Goal: Information Seeking & Learning: Learn about a topic

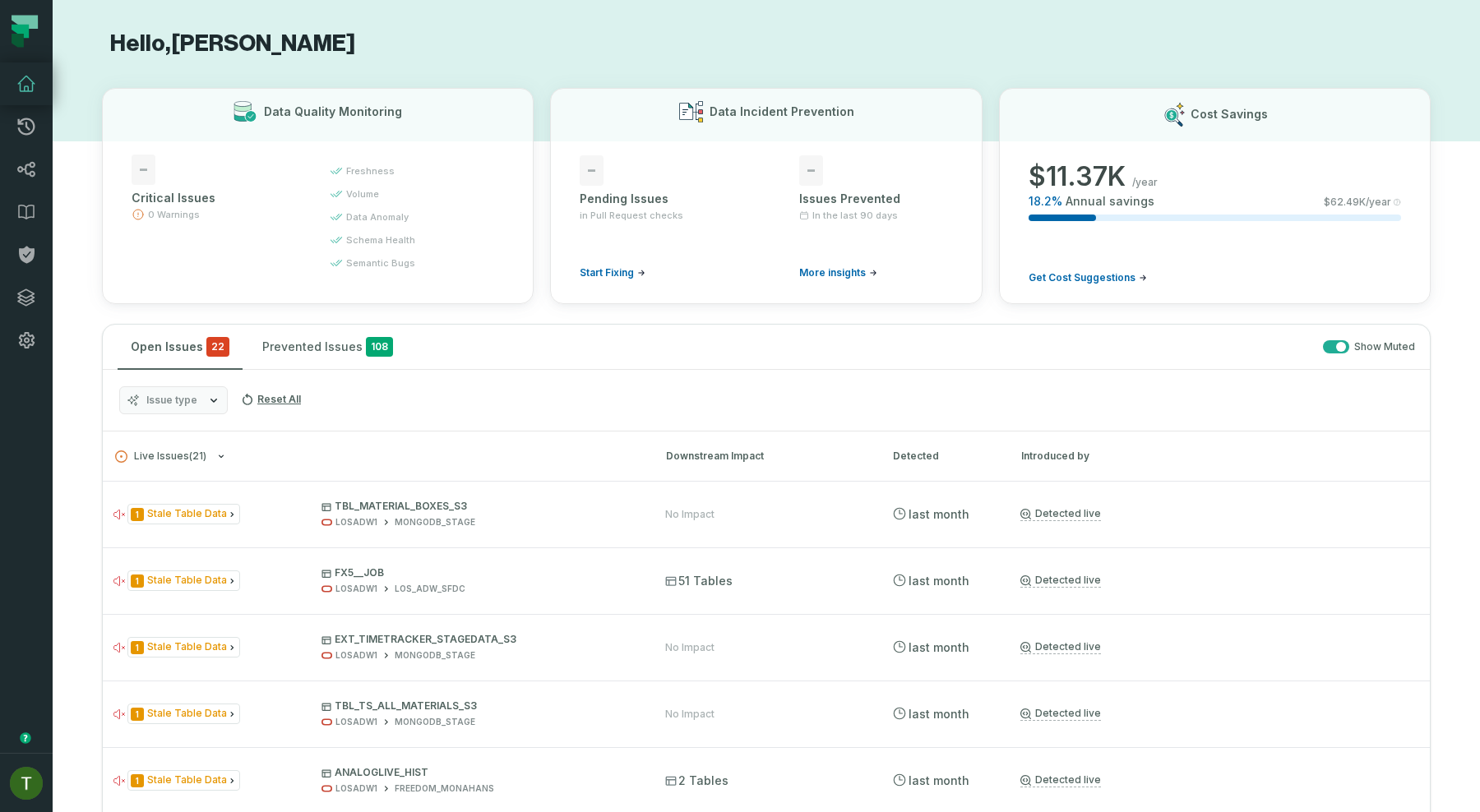
scroll to position [197, 0]
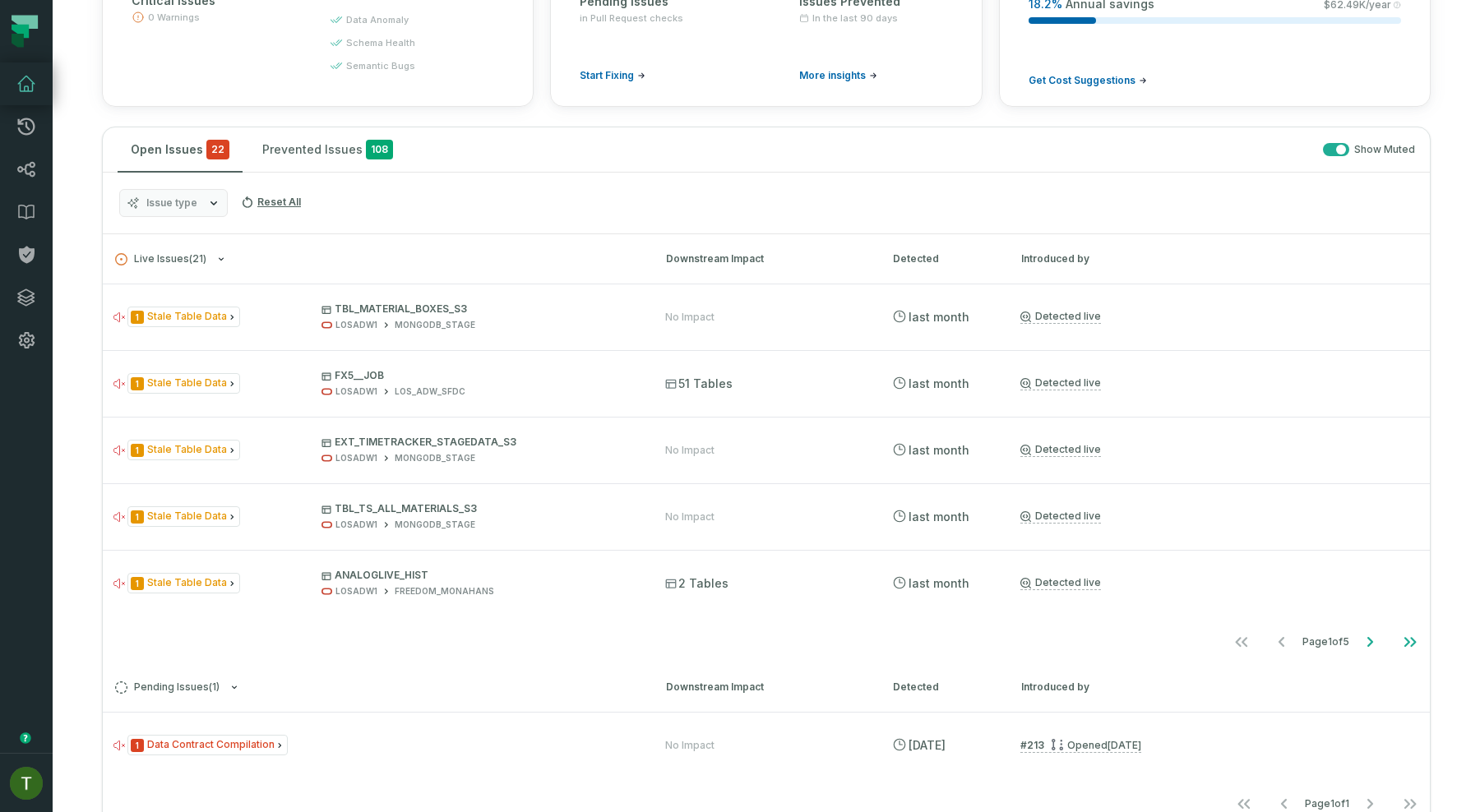
click at [202, 201] on button "Issue type" at bounding box center [173, 203] width 108 height 28
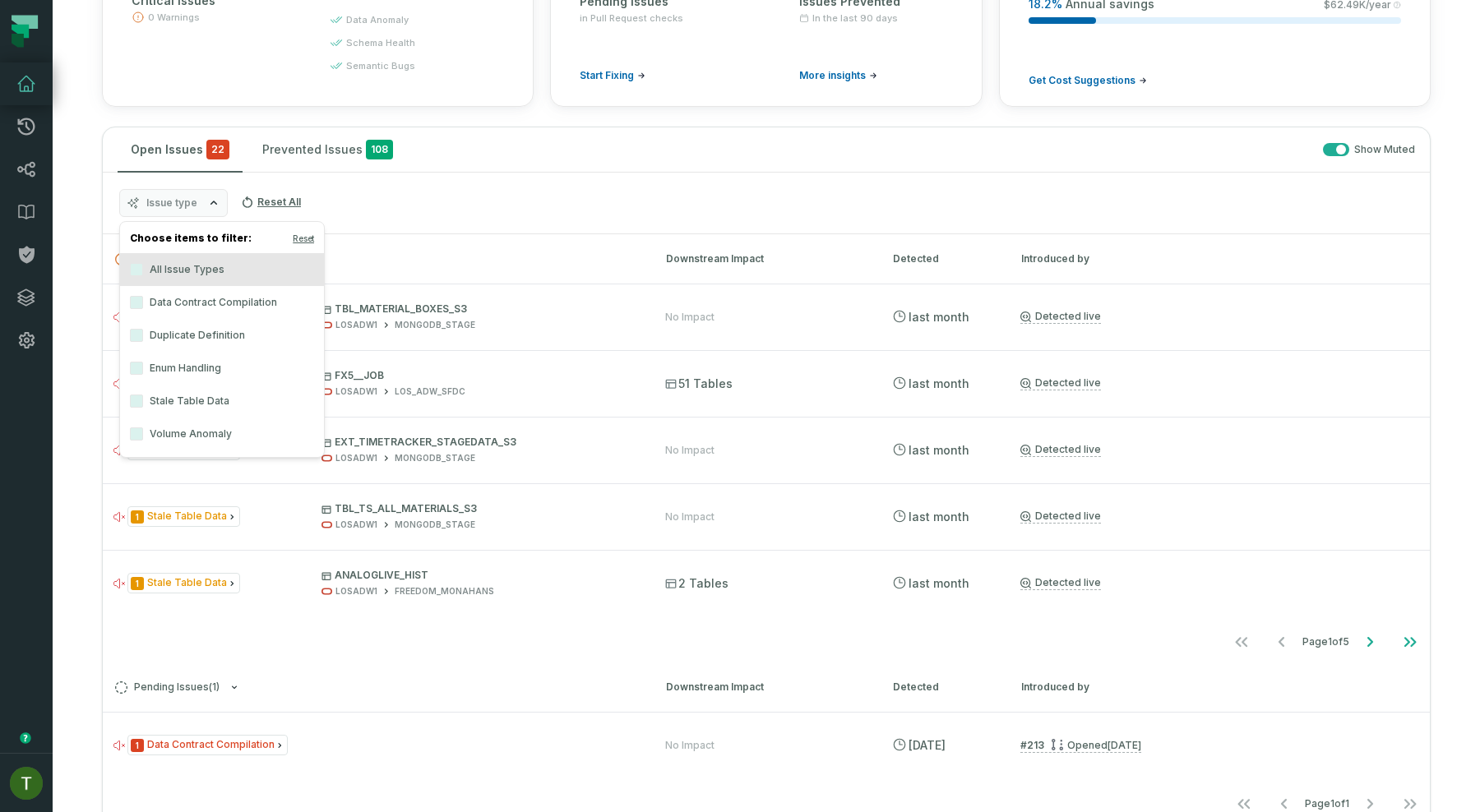
click at [205, 447] on label "Volume Anomaly" at bounding box center [221, 435] width 204 height 33
click at [143, 441] on button "Volume Anomaly" at bounding box center [136, 434] width 13 height 13
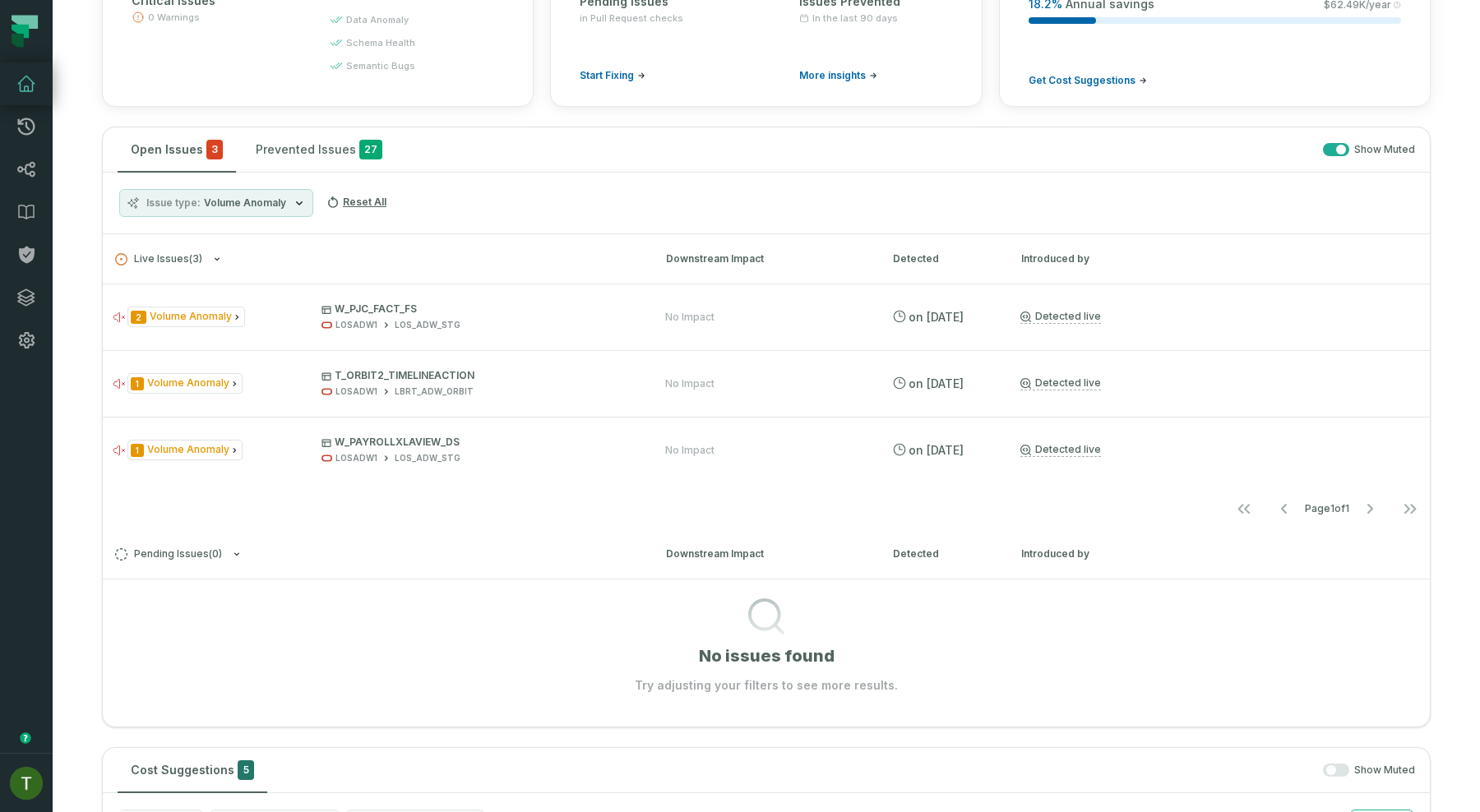
click at [669, 214] on div "Issue type Volume Anomaly Reset All" at bounding box center [766, 203] width 1328 height 61
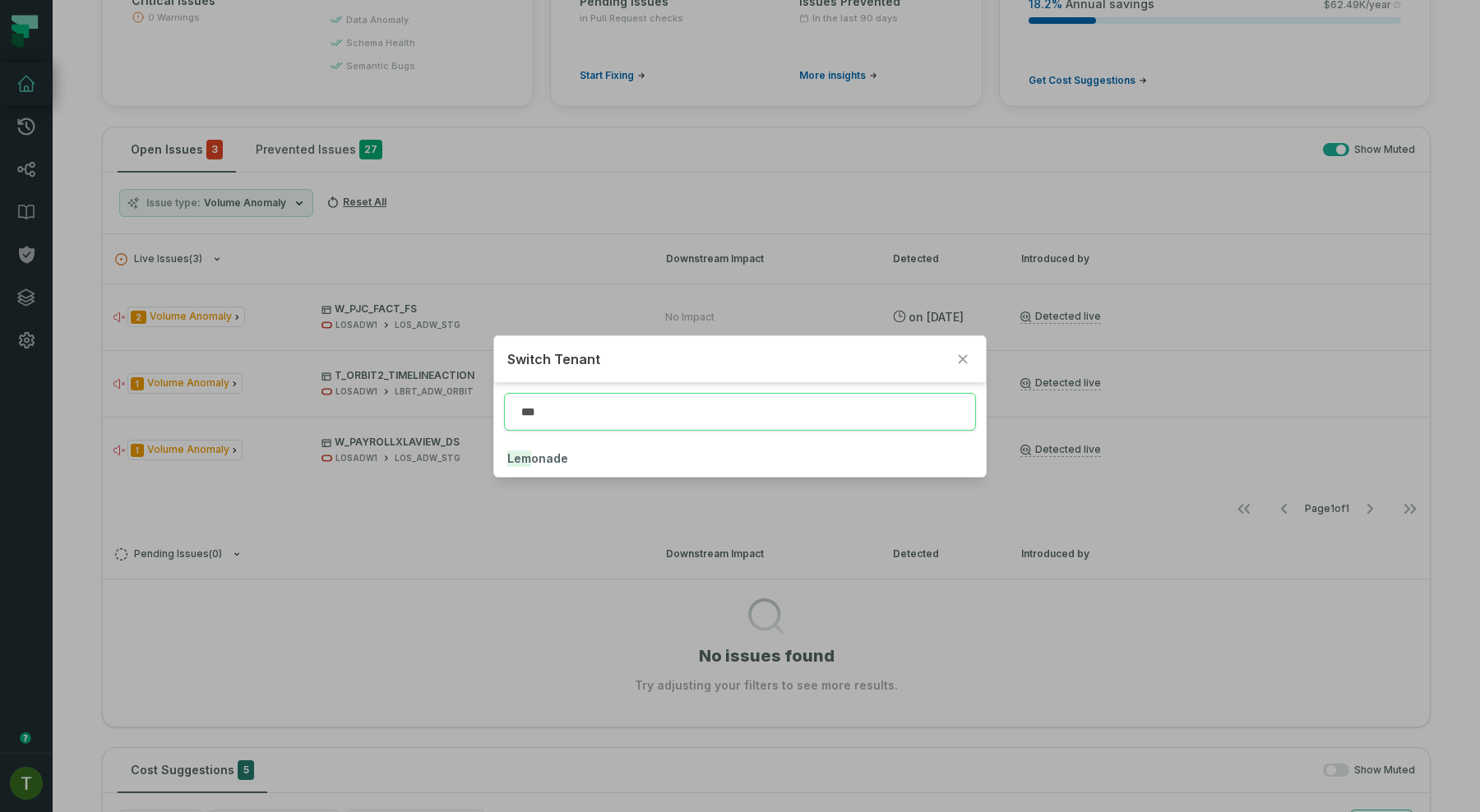
type input "***"
click button "Lem onade" at bounding box center [740, 458] width 491 height 36
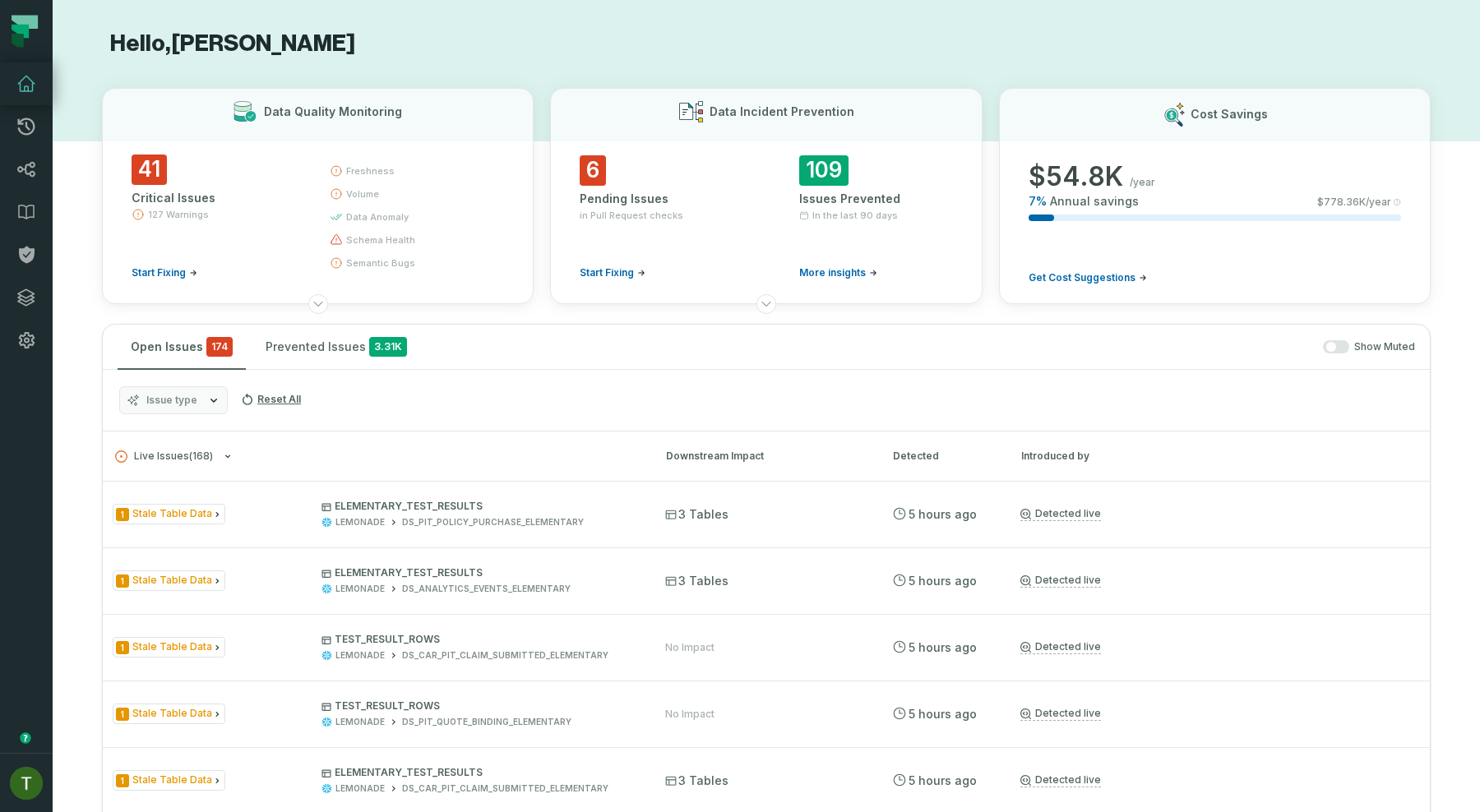
click at [185, 381] on div "Issue type Reset All" at bounding box center [766, 401] width 1328 height 61
click at [185, 396] on span "Issue type" at bounding box center [172, 400] width 51 height 13
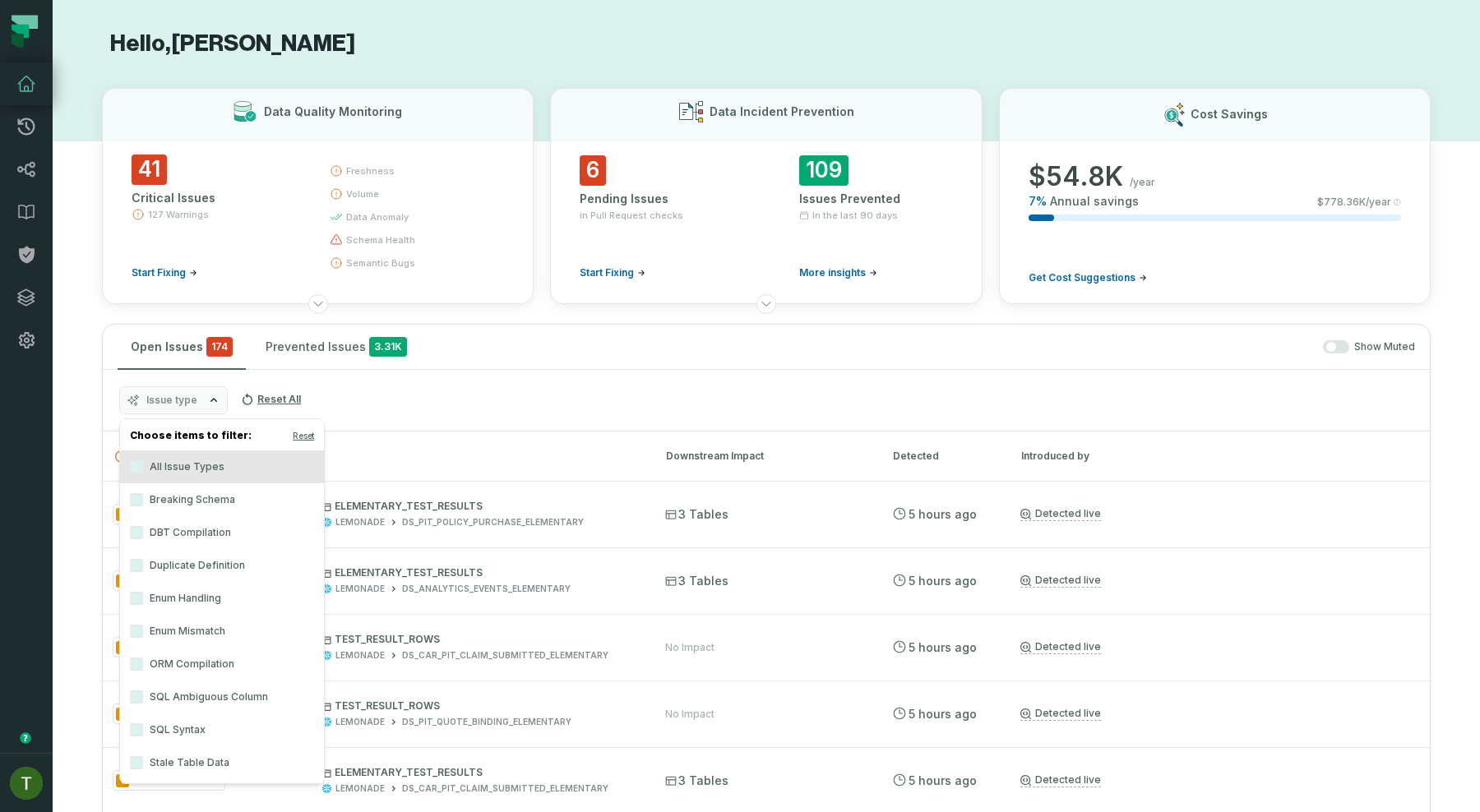
scroll to position [35, 0]
click at [190, 748] on label "Volume Anomaly" at bounding box center [221, 760] width 204 height 33
click at [143, 754] on button "Volume Anomaly" at bounding box center [136, 760] width 13 height 13
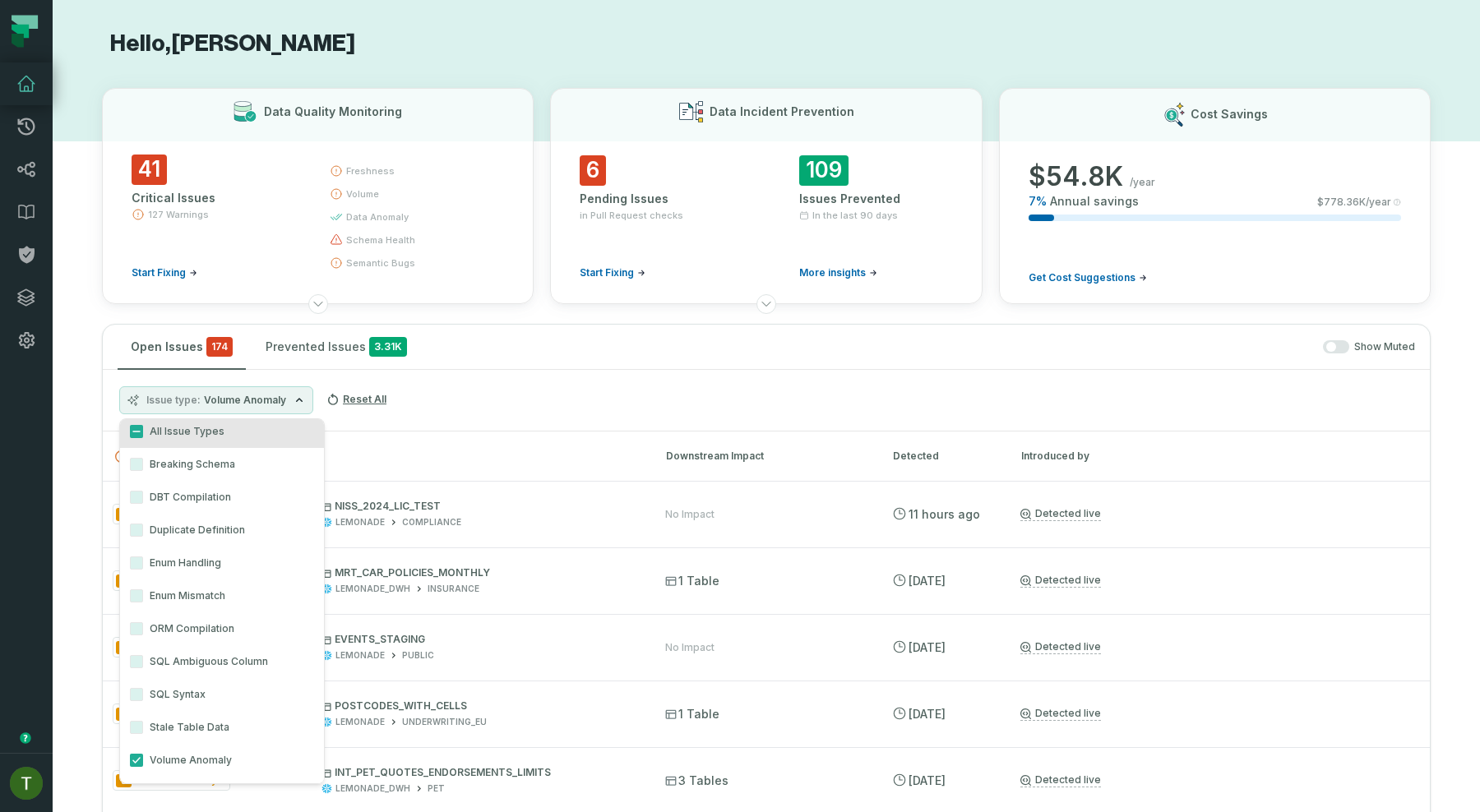
click at [499, 397] on div "Issue type Volume Anomaly Reset All" at bounding box center [766, 401] width 1328 height 61
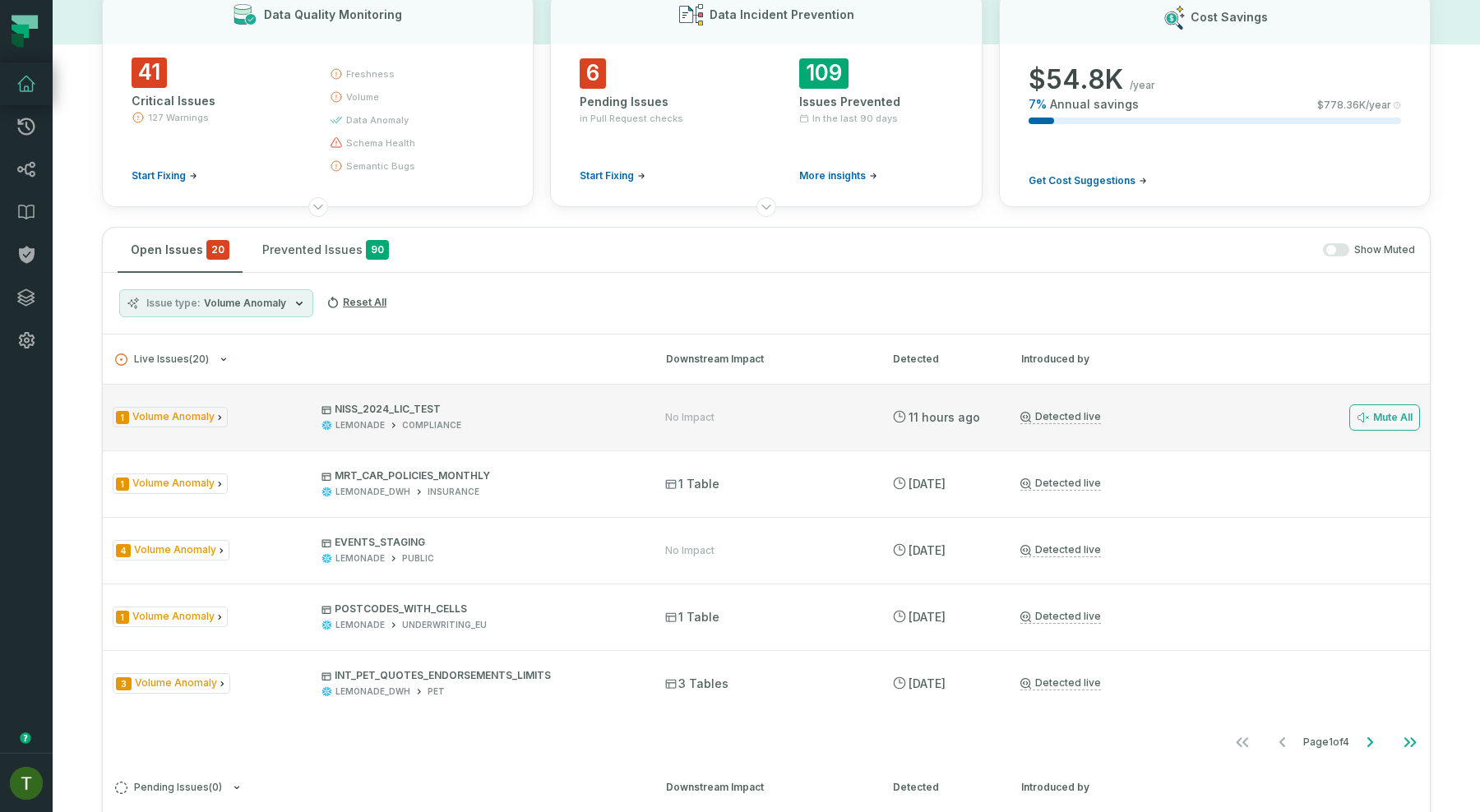
scroll to position [106, 0]
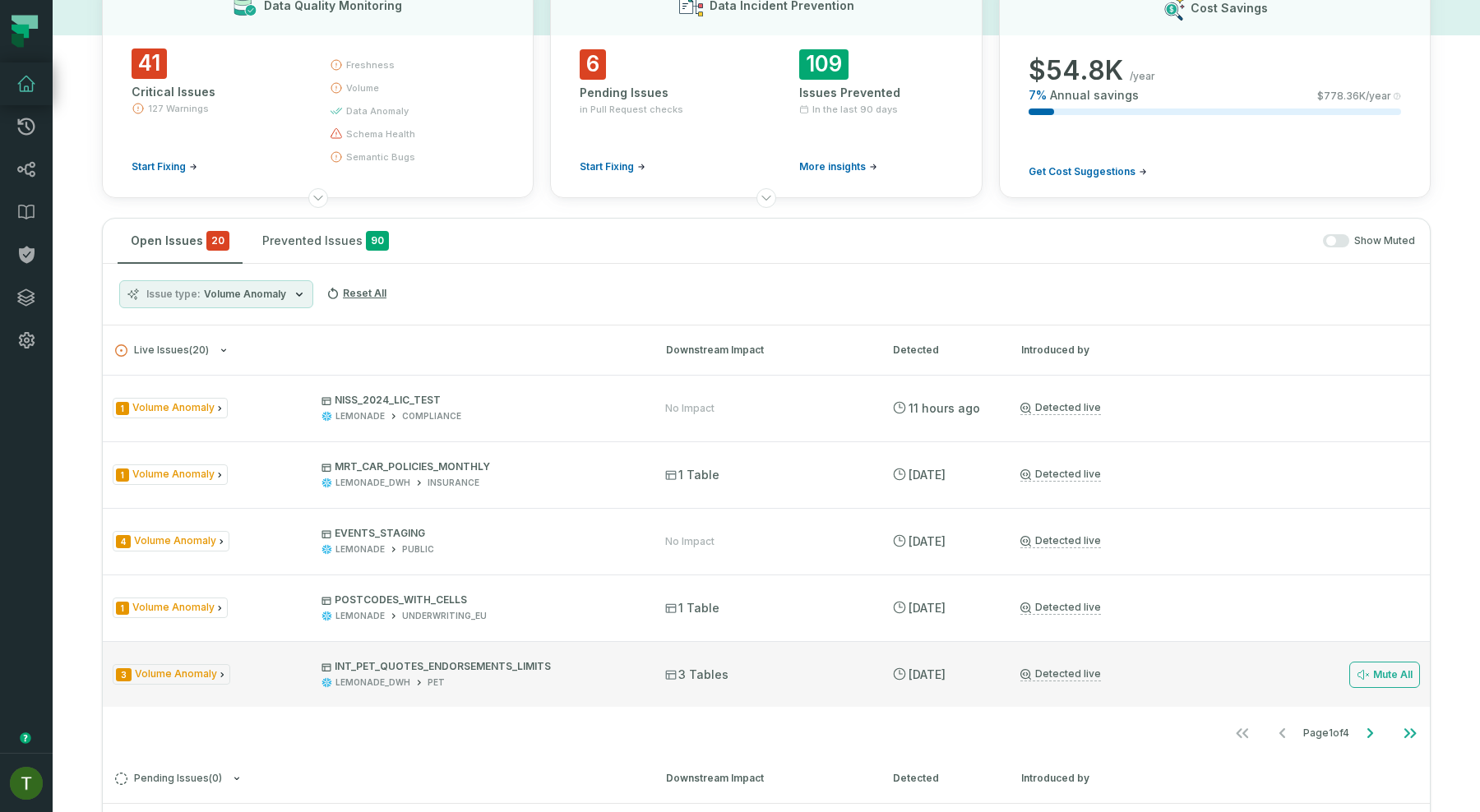
click at [593, 641] on div "3 Volume Anomaly INT_PET_QUOTES_ENDORSEMENTS_LIMITS LEMONADE_DWH PET 3 Tables […" at bounding box center [766, 674] width 1328 height 65
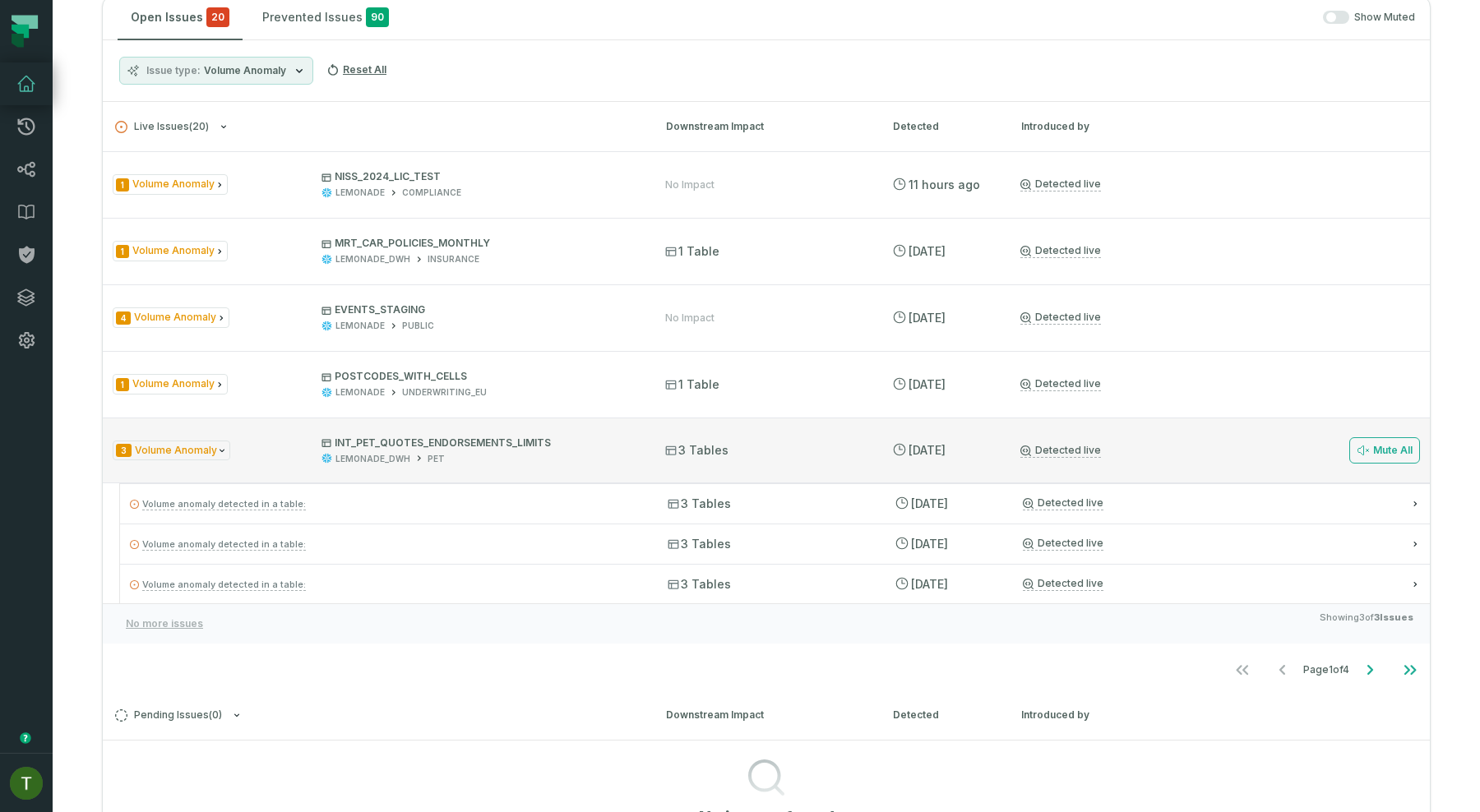
scroll to position [350, 0]
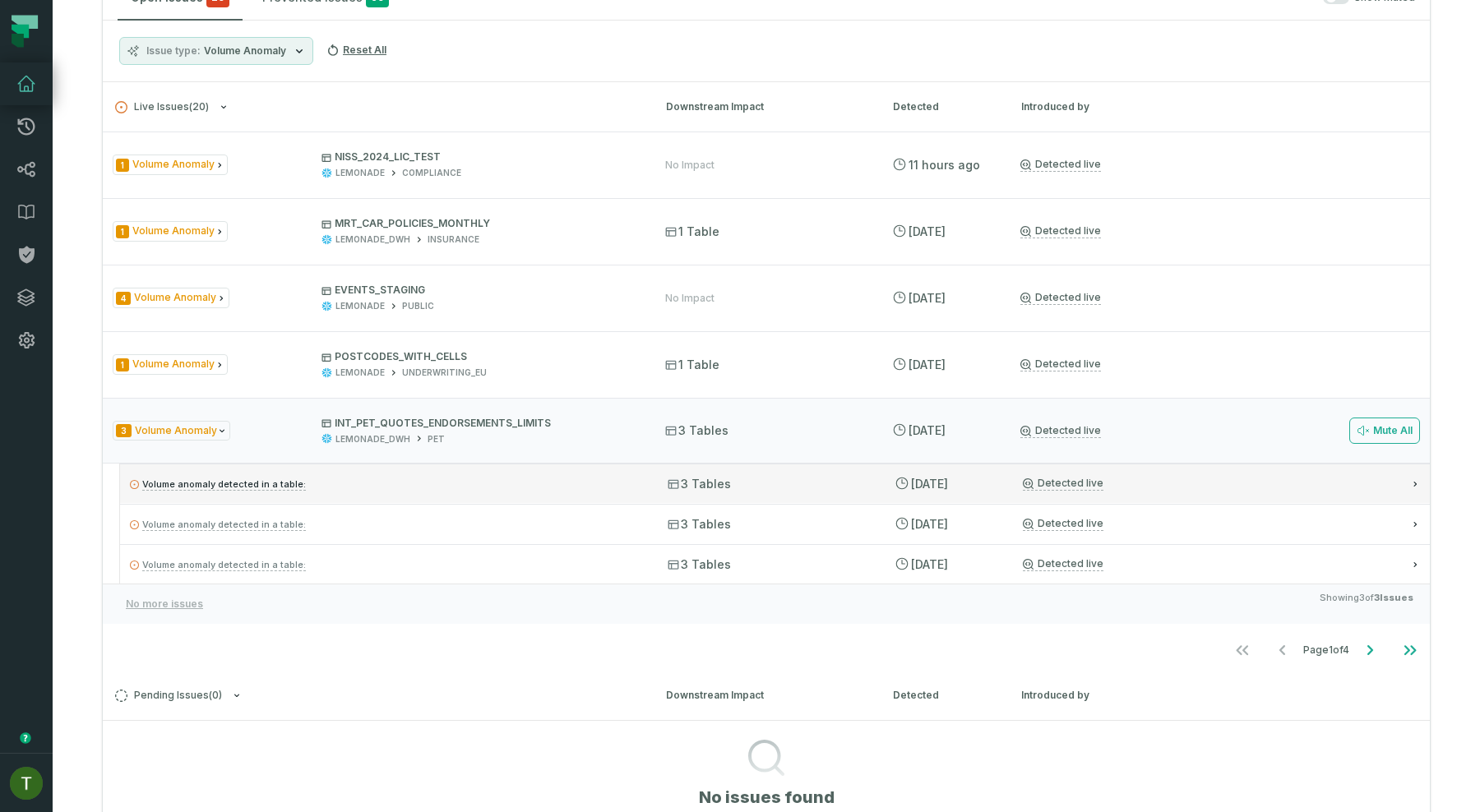
click at [549, 491] on p "Volume anomaly detected in a table:" at bounding box center [383, 484] width 508 height 19
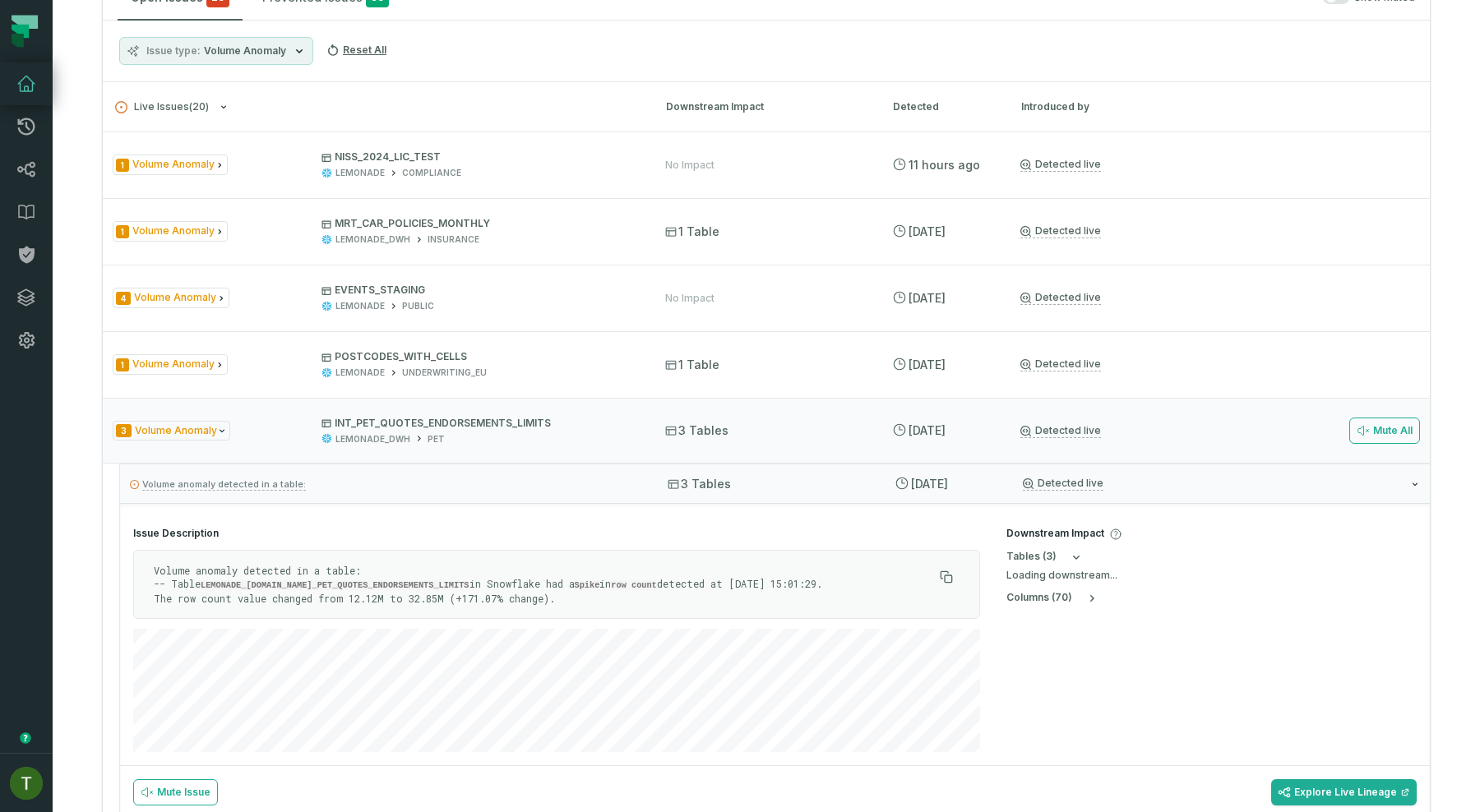
scroll to position [50, 0]
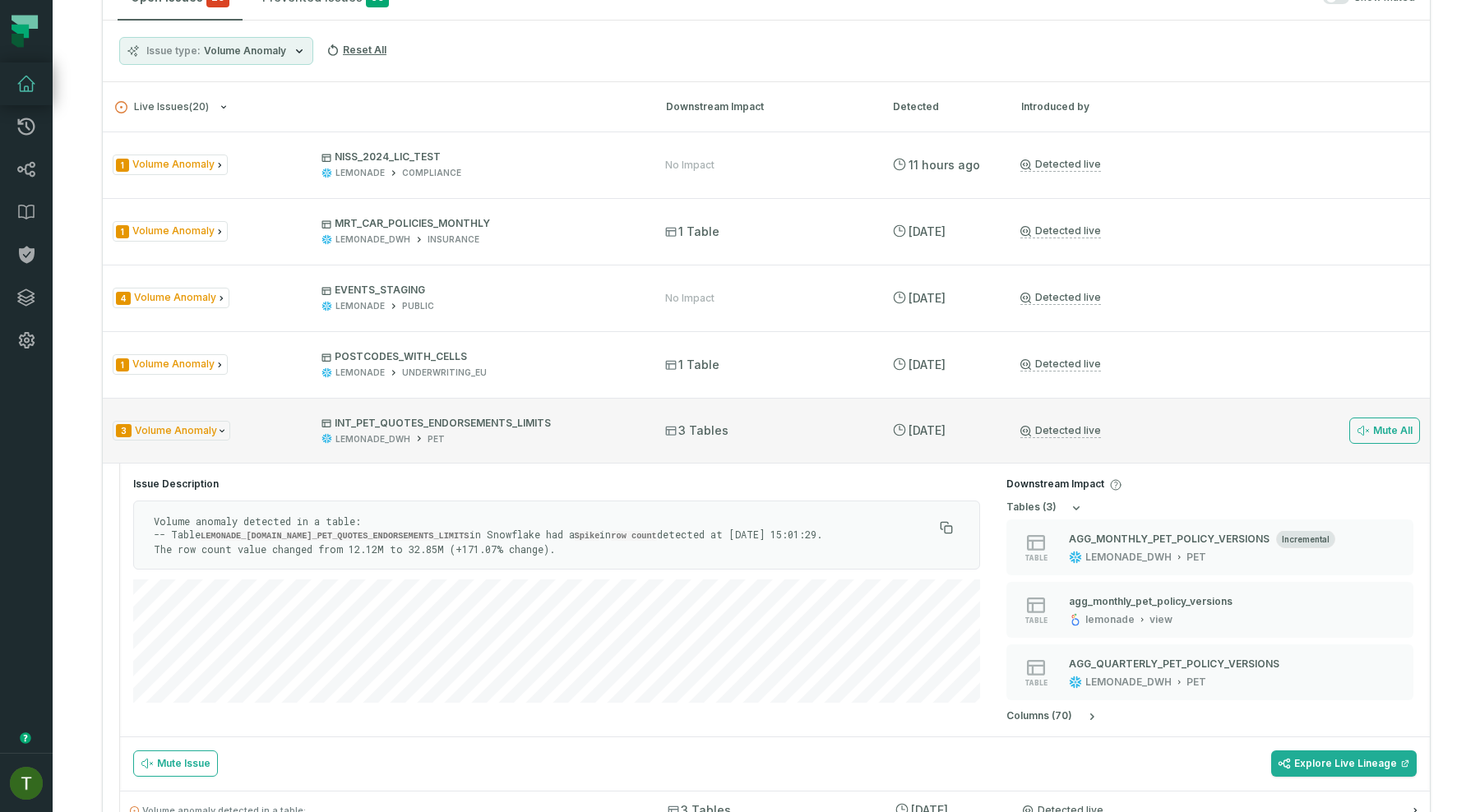
click at [676, 418] on div "3 Volume Anomaly INT_PET_QUOTES_ENDORSEMENTS_LIMITS LEMONADE_DWH PET 3 Tables […" at bounding box center [766, 430] width 1328 height 65
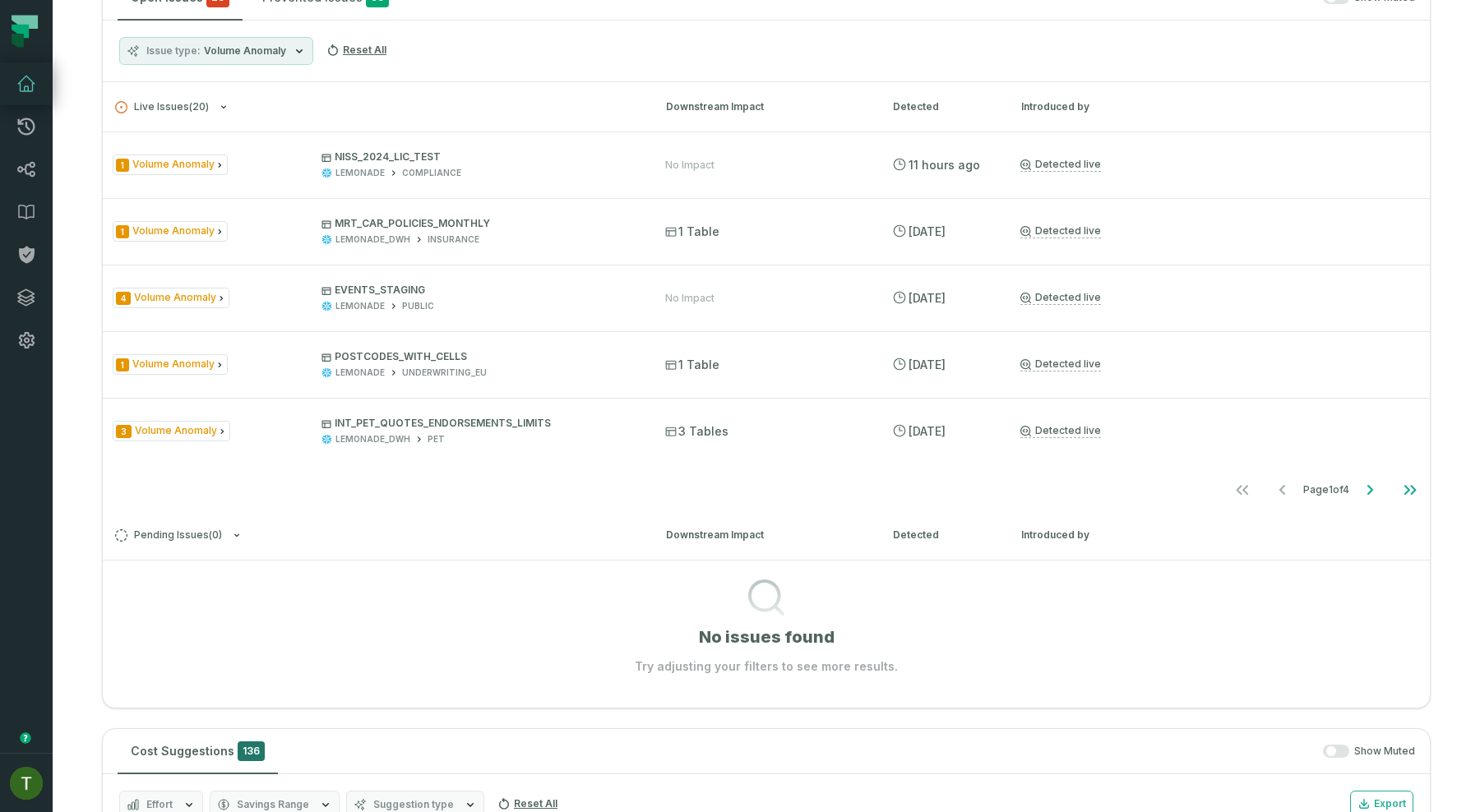
click at [1344, 484] on ul "Page 1 of 4" at bounding box center [1326, 490] width 208 height 33
click at [1357, 484] on button "Go to next page" at bounding box center [1370, 490] width 39 height 33
